Goal: Task Accomplishment & Management: Manage account settings

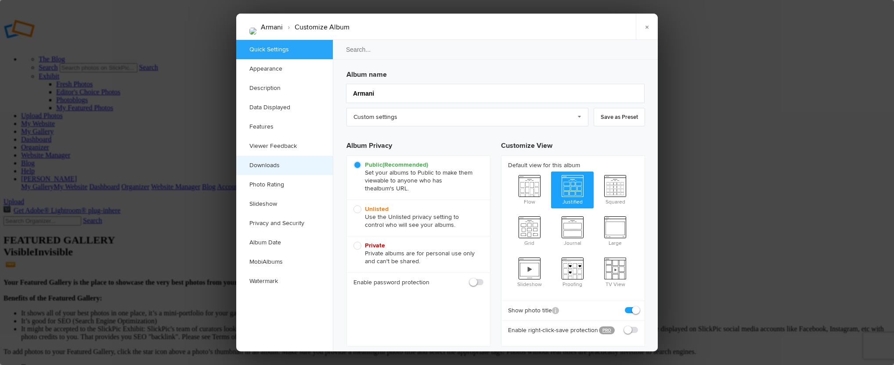
click at [281, 164] on link "Downloads" at bounding box center [284, 165] width 97 height 19
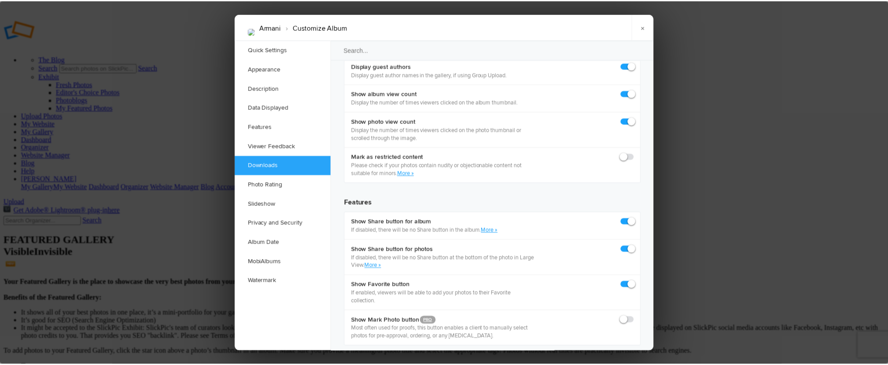
scroll to position [1362, 0]
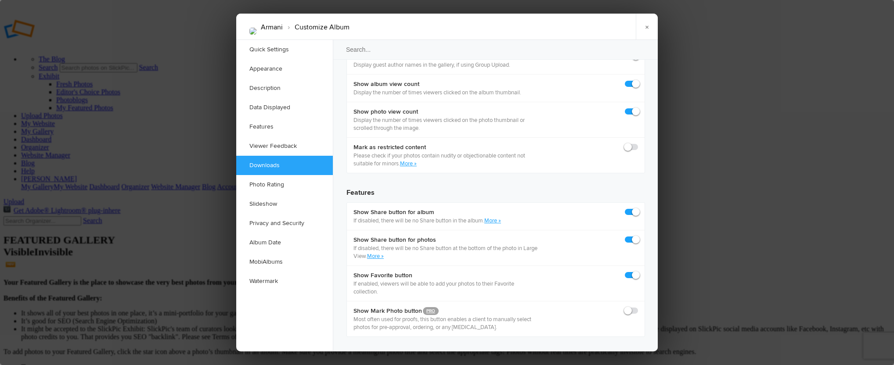
checkbox input "false"
click at [650, 25] on link "×" at bounding box center [647, 27] width 22 height 26
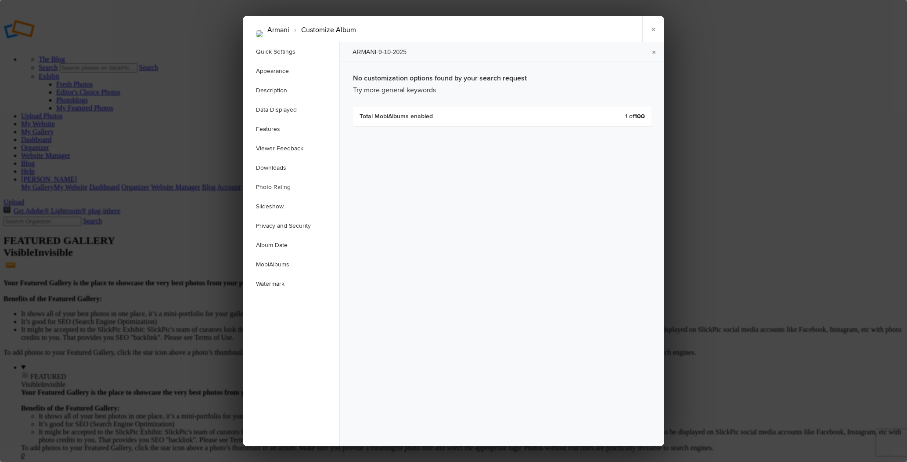
type input "ARMANI-9-10-2025"
click at [654, 30] on link "×" at bounding box center [654, 29] width 22 height 26
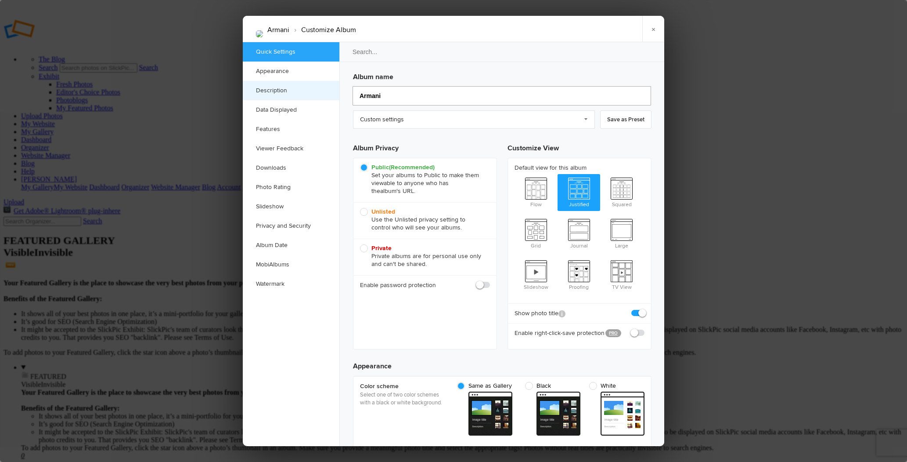
drag, startPoint x: 397, startPoint y: 94, endPoint x: 316, endPoint y: 95, distance: 81.3
click at [316, 95] on div "Quick Settings Appearance Description Data Displayed Features Viewer Feedback D…" at bounding box center [454, 243] width 422 height 403
type input "ARM"
type input "AR"
type input "ARMA"
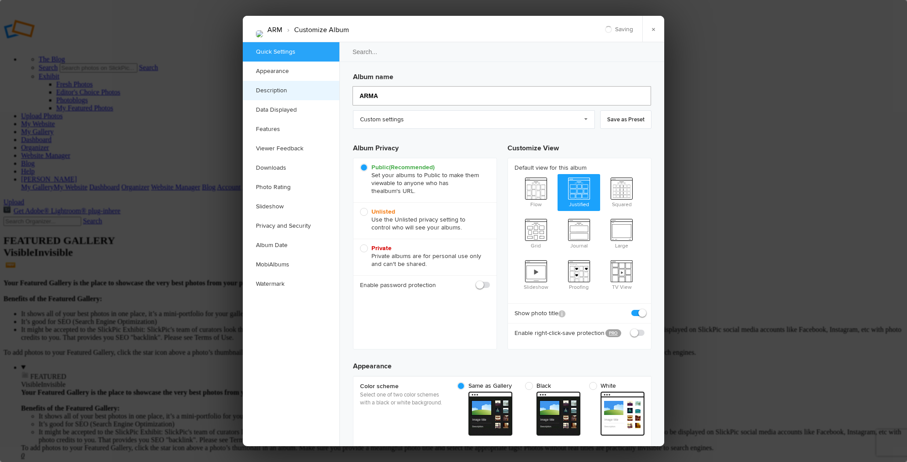
type input "ARM"
type input "ARMAN"
type input "ARMANO"
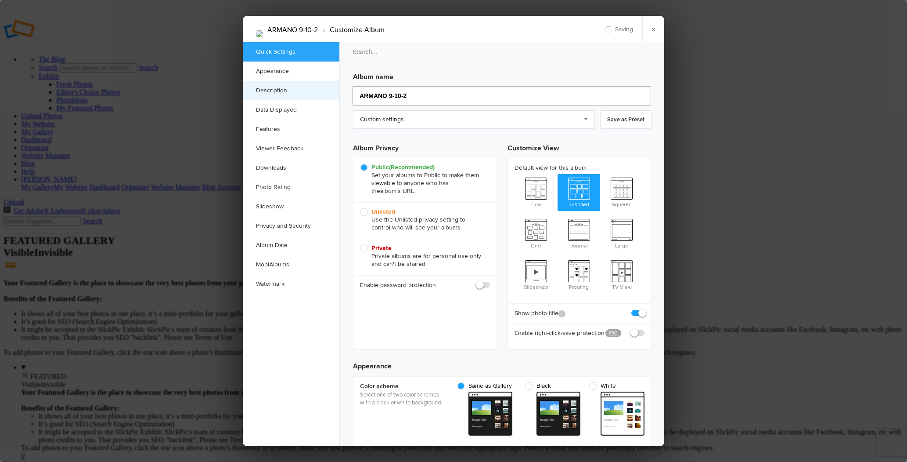
type input "ARMANO 9-10-20"
type input "ARMANO 9-10-2"
type input "ARMANO 9-10-2025"
click at [386, 97] on input "ARMANO 9-10-2025" at bounding box center [502, 95] width 299 height 19
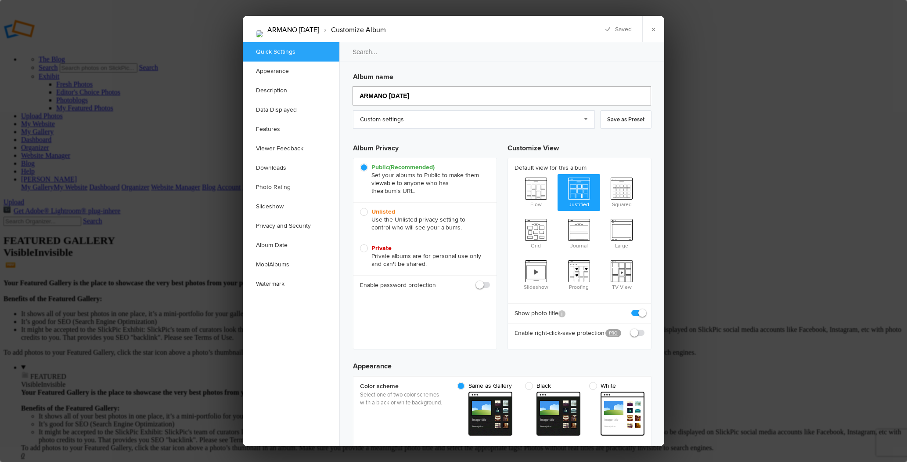
type input "ARMAN 9-10-2025"
type input "ARMANI 9-10-2025"
drag, startPoint x: 432, startPoint y: 94, endPoint x: 350, endPoint y: 98, distance: 82.7
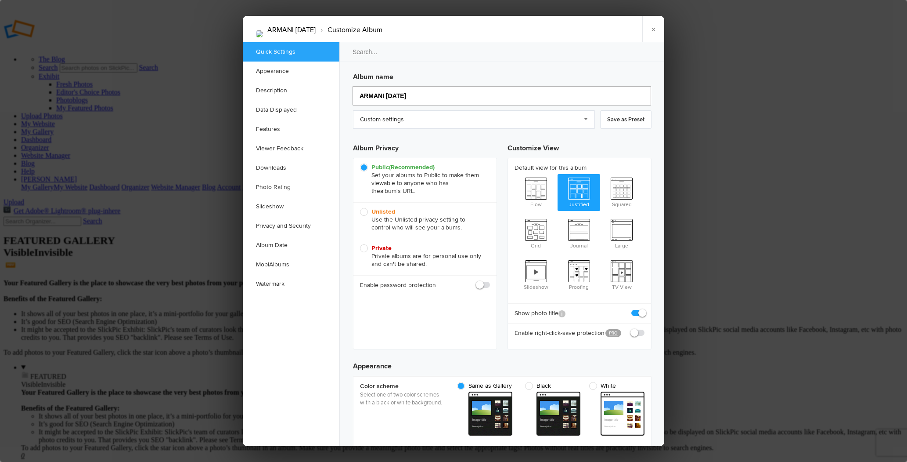
type input "ARMANI 9-10-2025"
click at [652, 24] on link "×" at bounding box center [654, 29] width 22 height 26
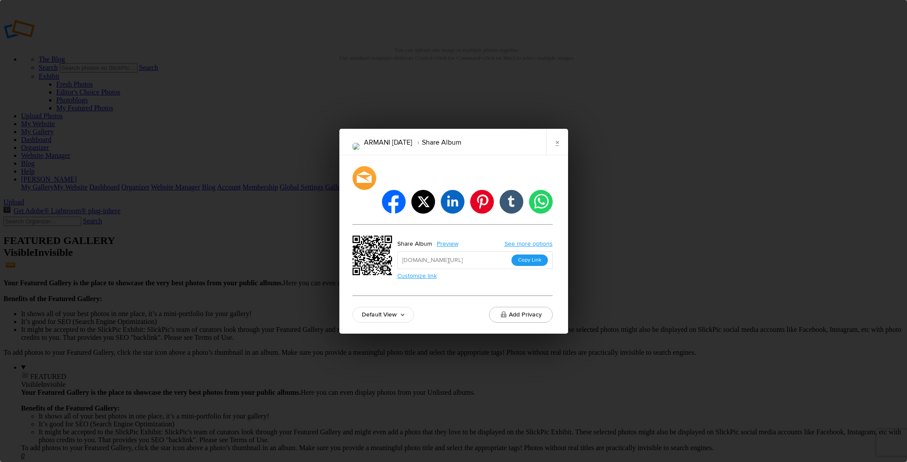
click at [522, 254] on button "Copy Link" at bounding box center [530, 259] width 36 height 11
